Goal: Transaction & Acquisition: Purchase product/service

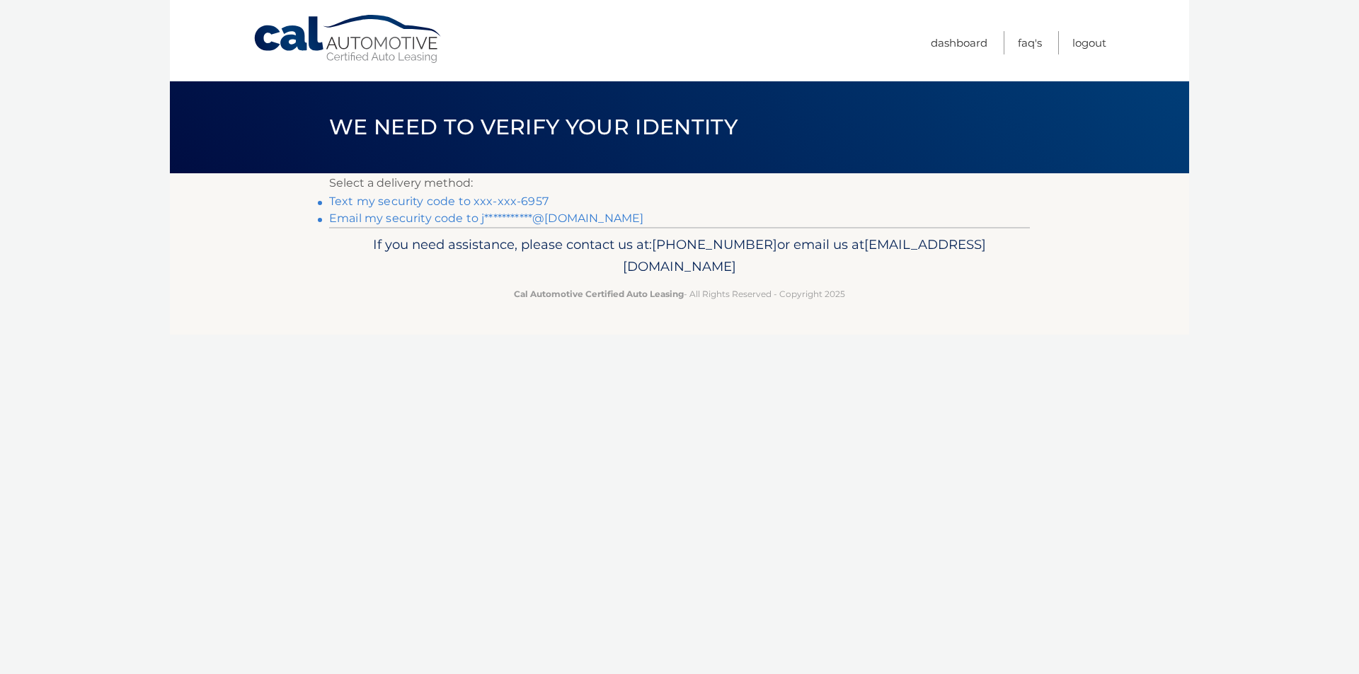
click at [427, 202] on link "Text my security code to xxx-xxx-6957" at bounding box center [438, 201] width 219 height 13
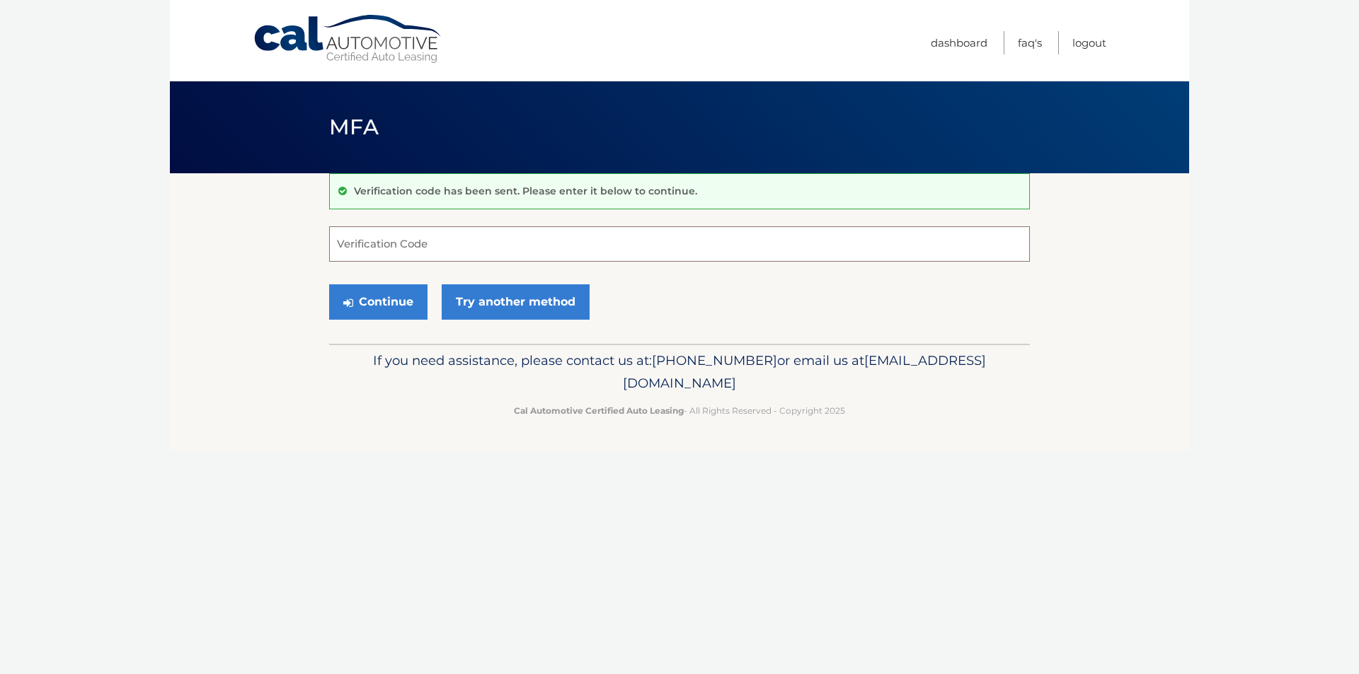
click at [380, 248] on input "Verification Code" at bounding box center [679, 243] width 701 height 35
type input "366722"
click at [329, 285] on button "Continue" at bounding box center [378, 302] width 98 height 35
click at [367, 295] on button "Continue" at bounding box center [378, 302] width 98 height 35
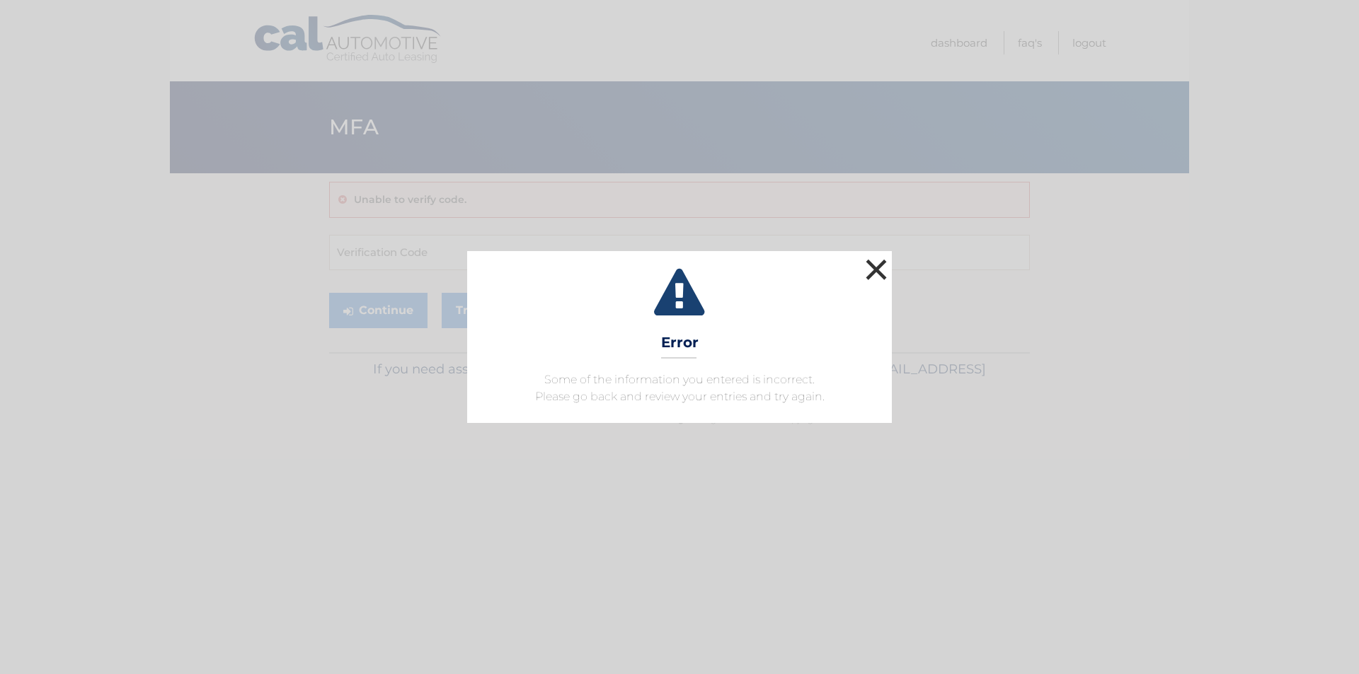
click at [868, 277] on button "×" at bounding box center [876, 269] width 28 height 28
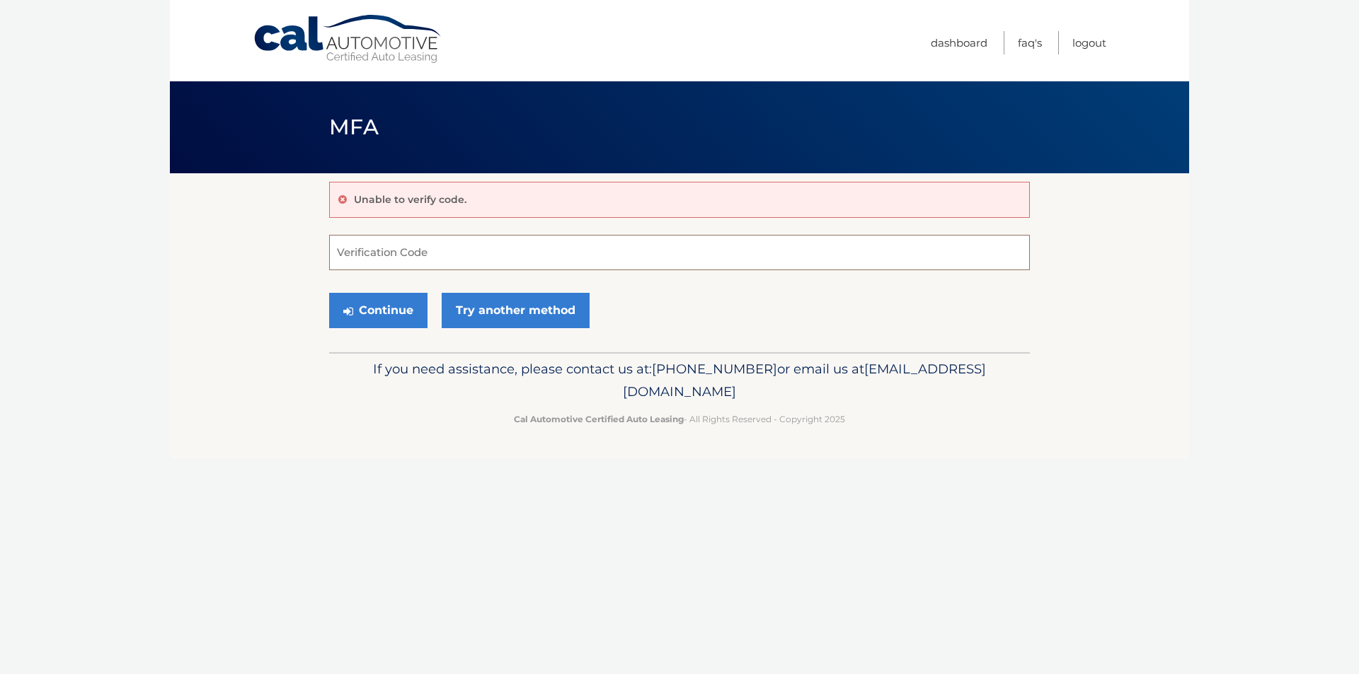
drag, startPoint x: 439, startPoint y: 252, endPoint x: 448, endPoint y: 243, distance: 12.5
click at [438, 253] on input "Verification Code" at bounding box center [679, 252] width 701 height 35
type input "366722"
click at [371, 306] on button "Continue" at bounding box center [378, 310] width 98 height 35
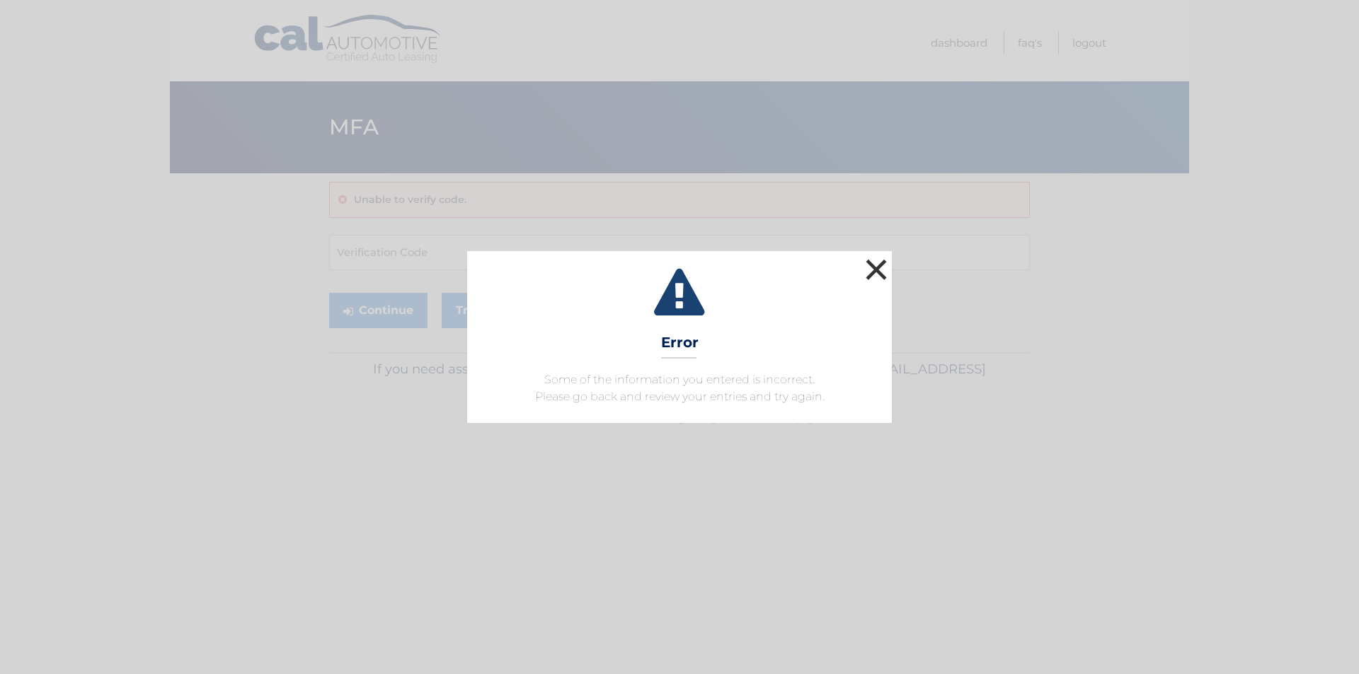
click at [875, 264] on button "×" at bounding box center [876, 269] width 28 height 28
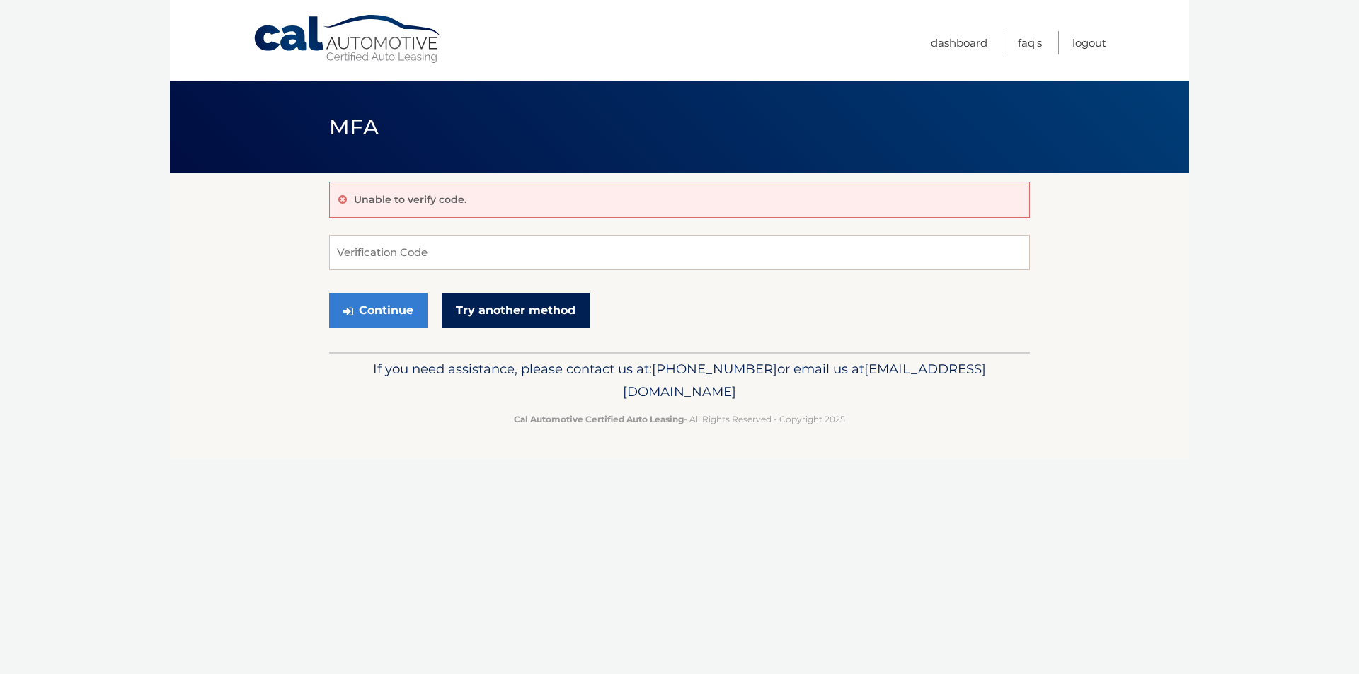
click at [538, 313] on link "Try another method" at bounding box center [516, 310] width 148 height 35
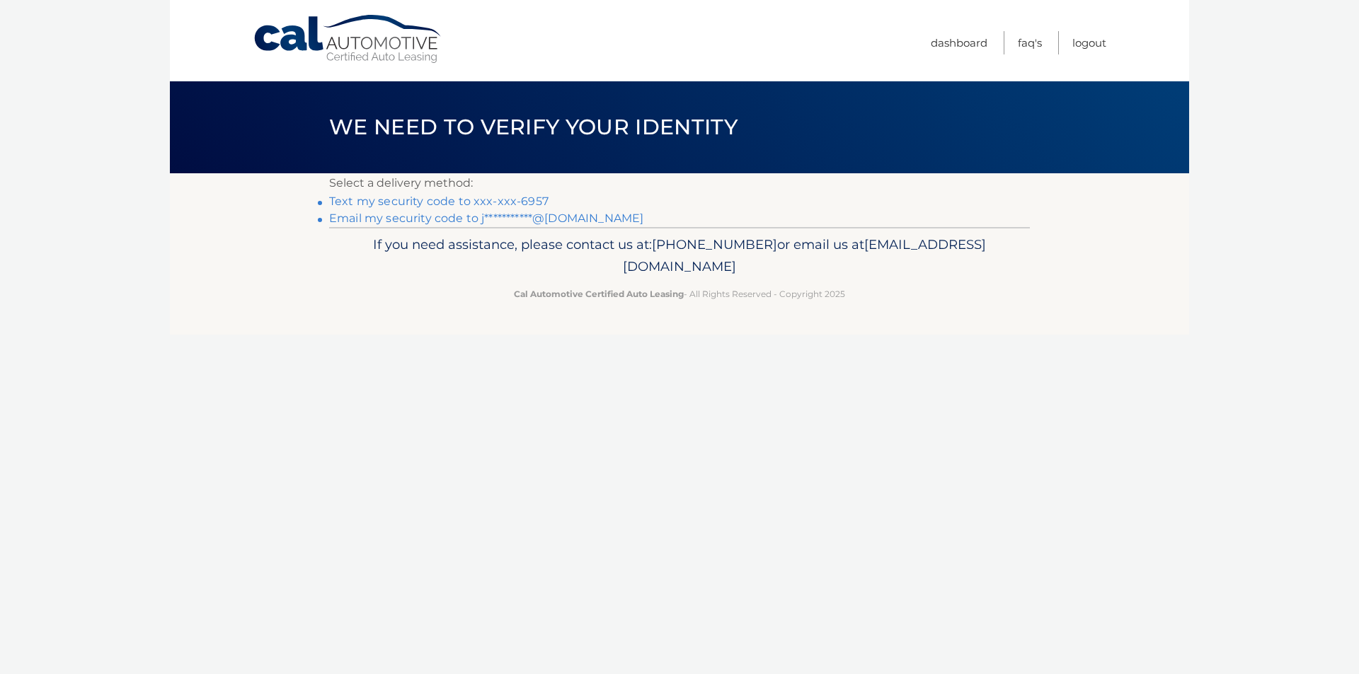
click at [510, 200] on link "Text my security code to xxx-xxx-6957" at bounding box center [438, 201] width 219 height 13
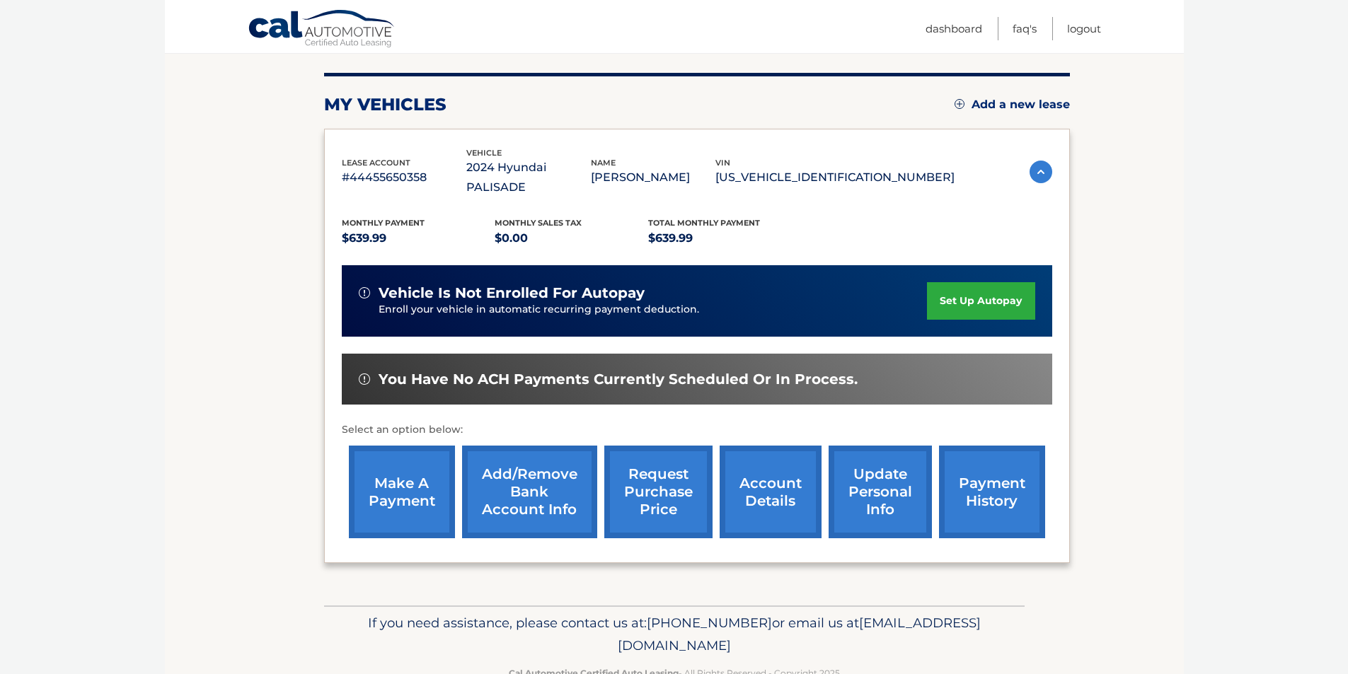
scroll to position [183, 0]
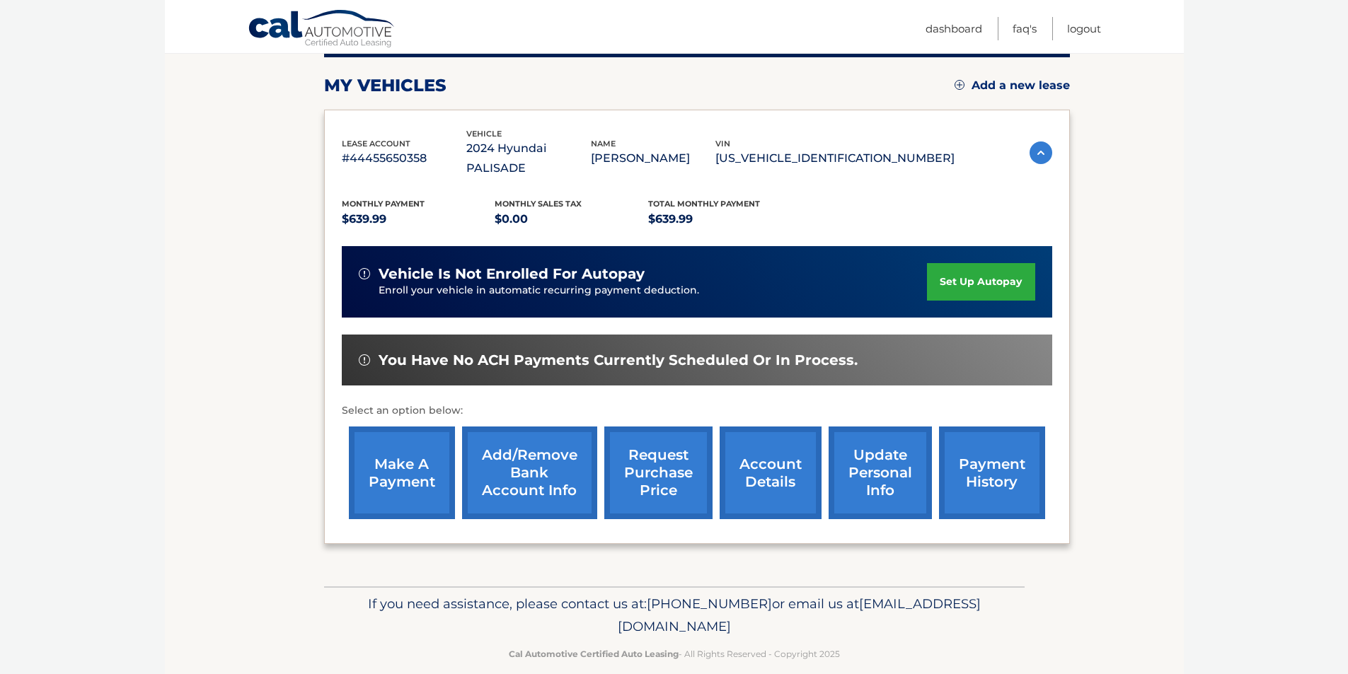
drag, startPoint x: 401, startPoint y: 459, endPoint x: 432, endPoint y: 461, distance: 31.2
click at [402, 459] on link "make a payment" at bounding box center [402, 473] width 106 height 93
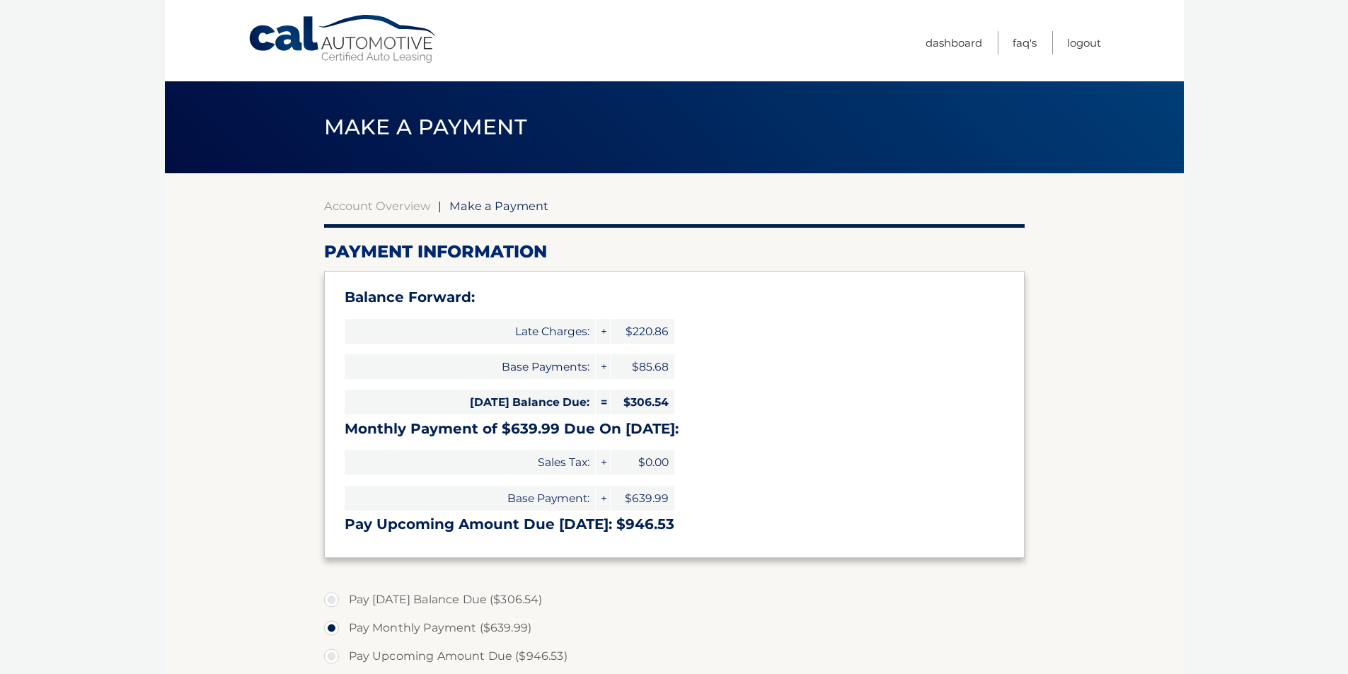
select select "ZjQyMWI1MDAtZmE4Ny00OTNjLTg1ZjQtZTRjMDVmYjZhZWFm"
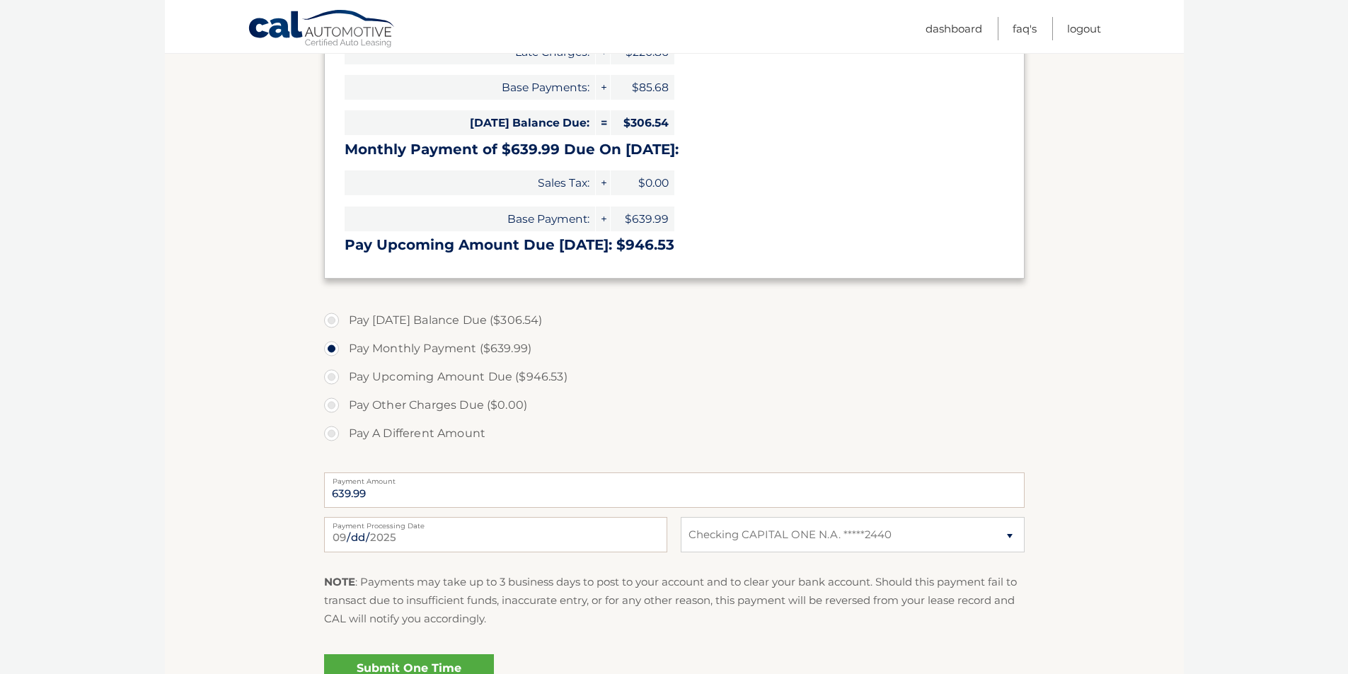
scroll to position [283, 0]
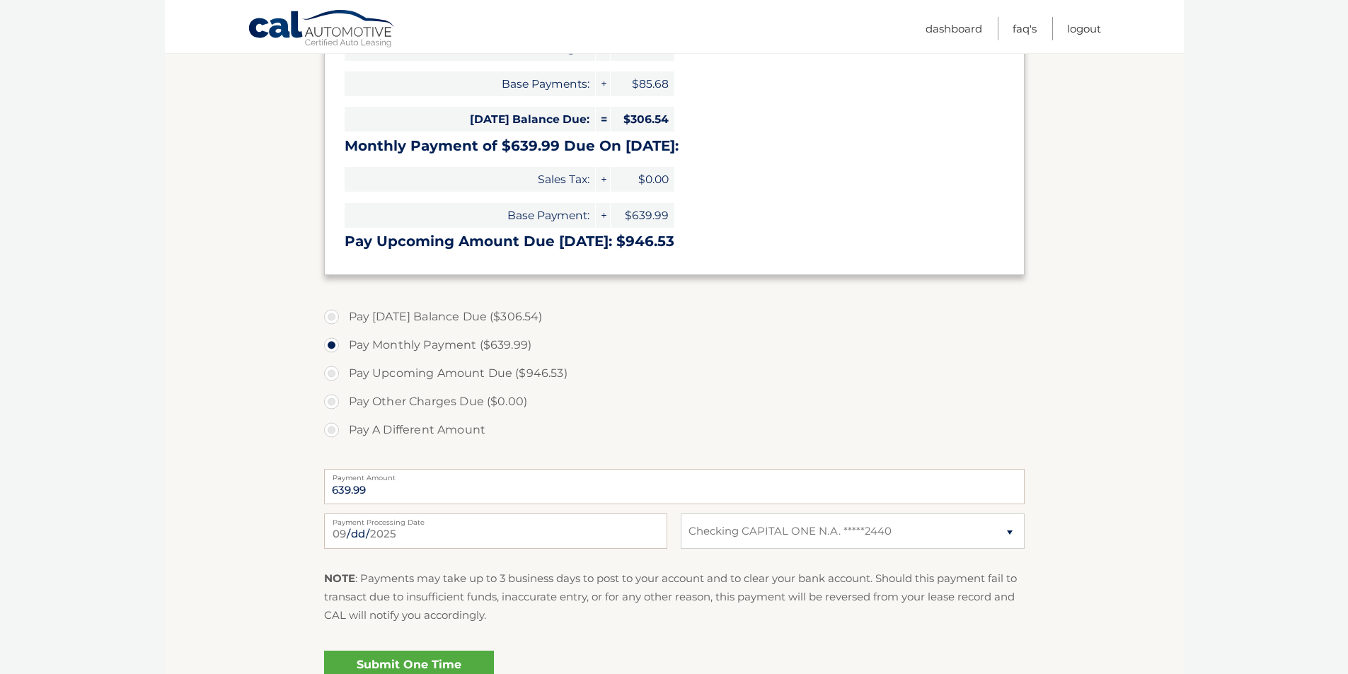
click at [331, 318] on label "Pay [DATE] Balance Due ($306.54)" at bounding box center [674, 317] width 701 height 28
click at [331, 318] on input "Pay [DATE] Balance Due ($306.54)" at bounding box center [337, 314] width 14 height 23
radio input "true"
type input "306.54"
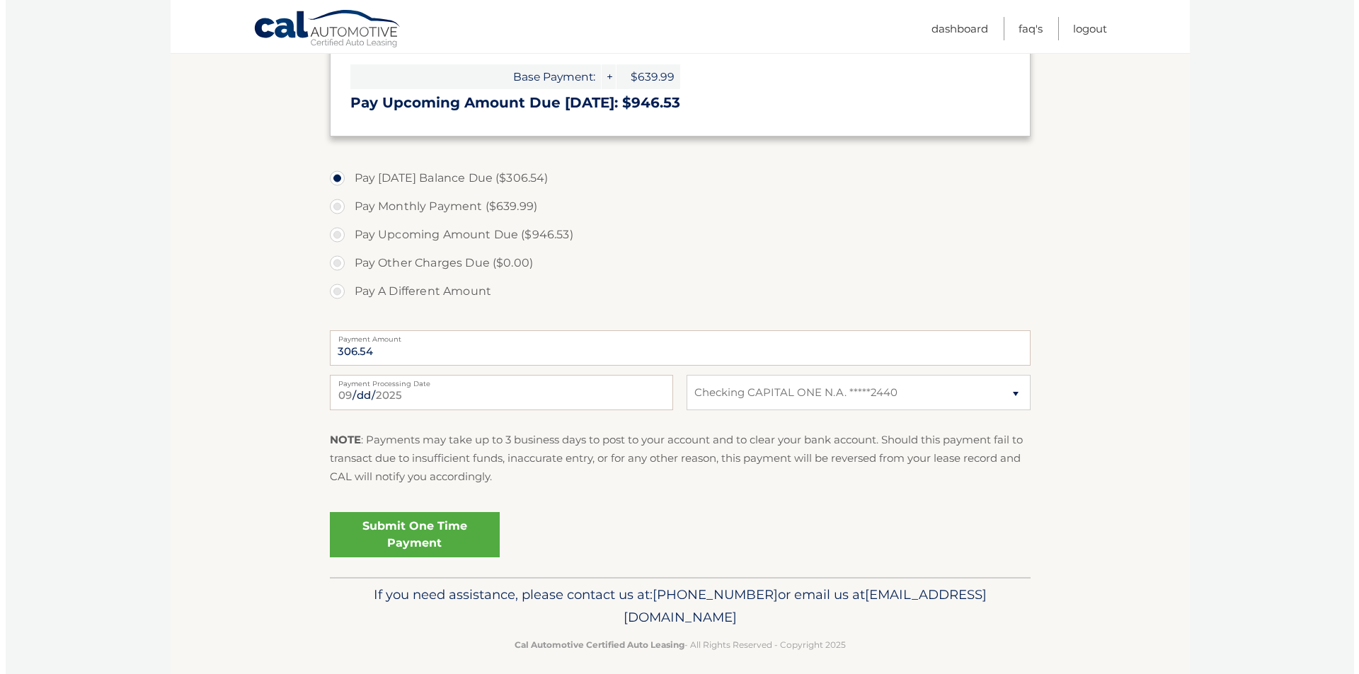
scroll to position [432, 0]
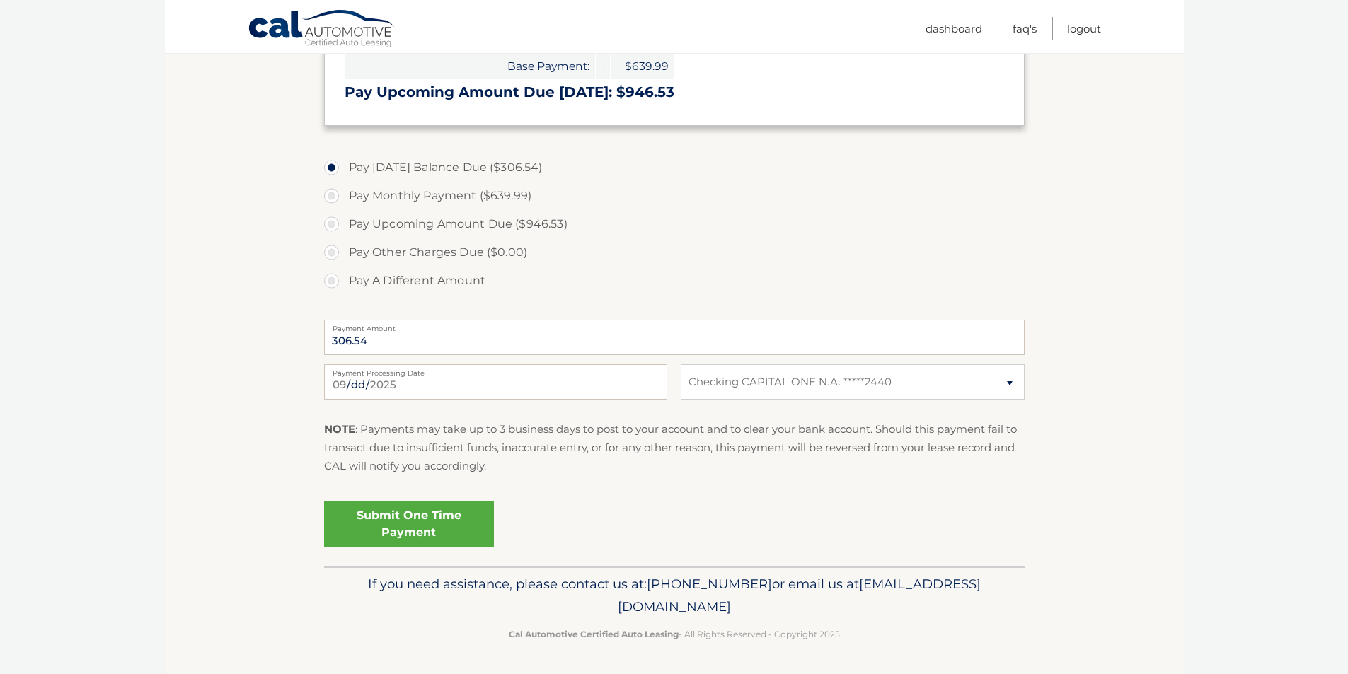
click at [409, 522] on link "Submit One Time Payment" at bounding box center [409, 524] width 170 height 45
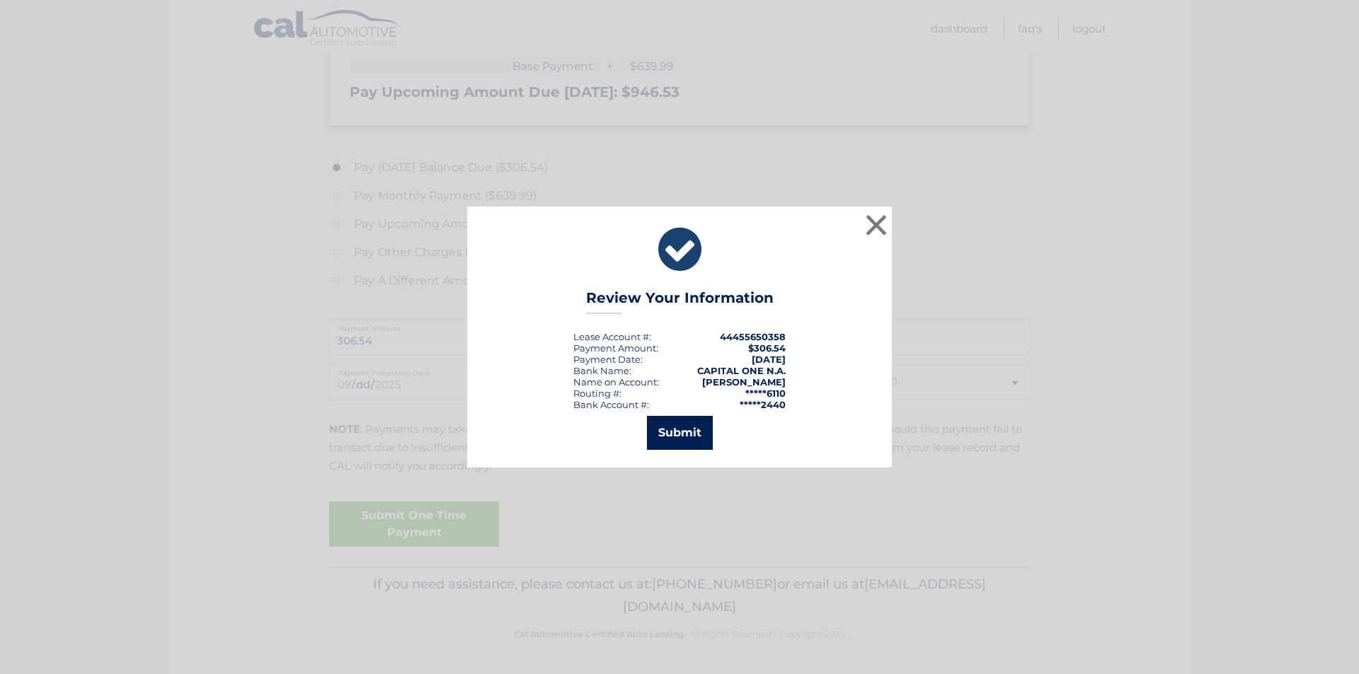
click at [689, 437] on button "Submit" at bounding box center [680, 433] width 66 height 34
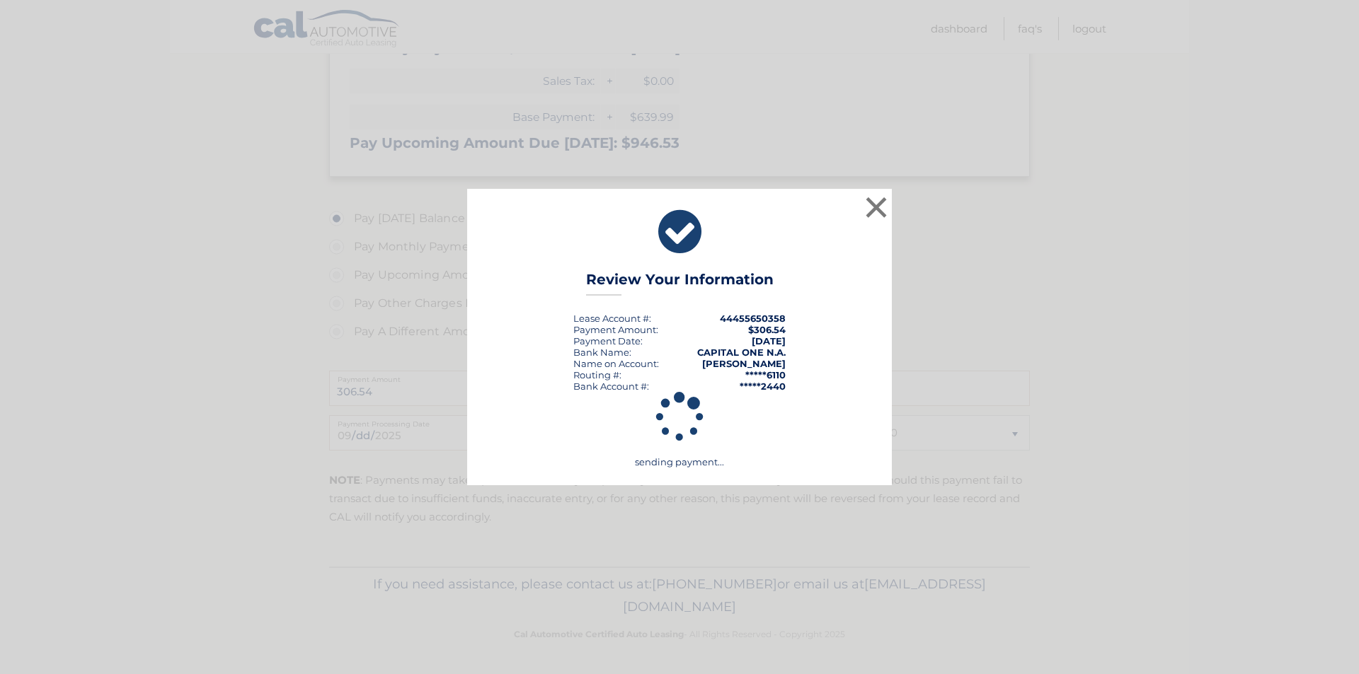
scroll to position [381, 0]
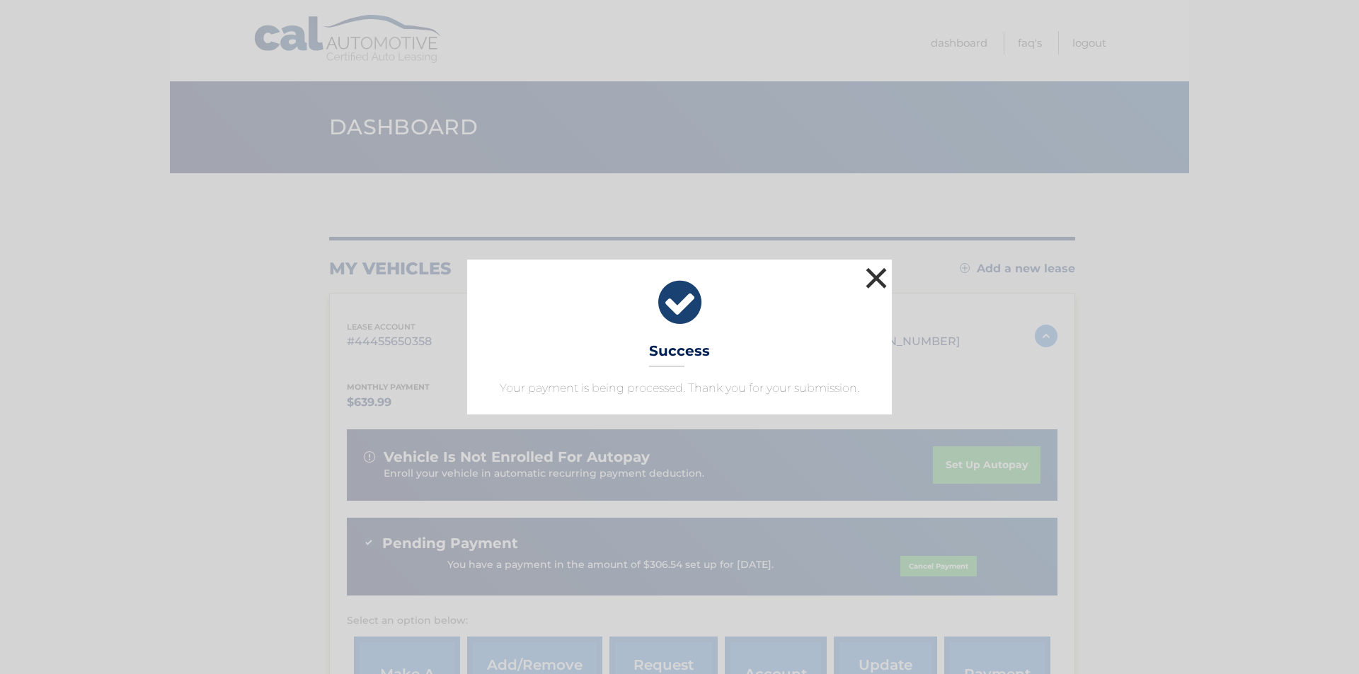
click at [879, 275] on button "×" at bounding box center [876, 278] width 28 height 28
